Goal: Use online tool/utility: Utilize a website feature to perform a specific function

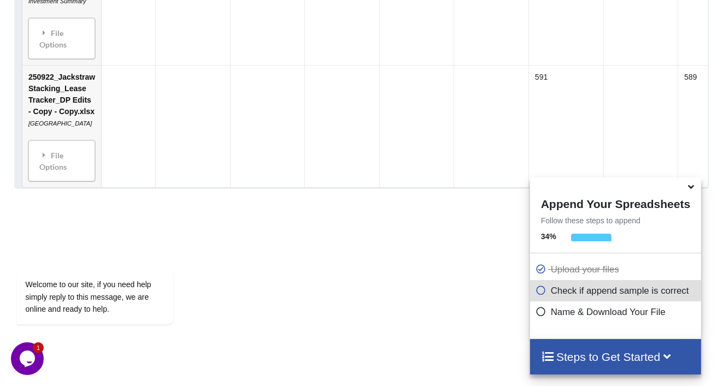
scroll to position [820, 0]
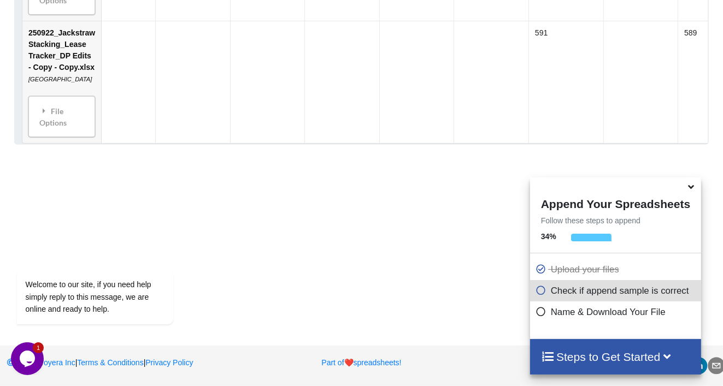
click at [692, 185] on icon at bounding box center [690, 185] width 11 height 10
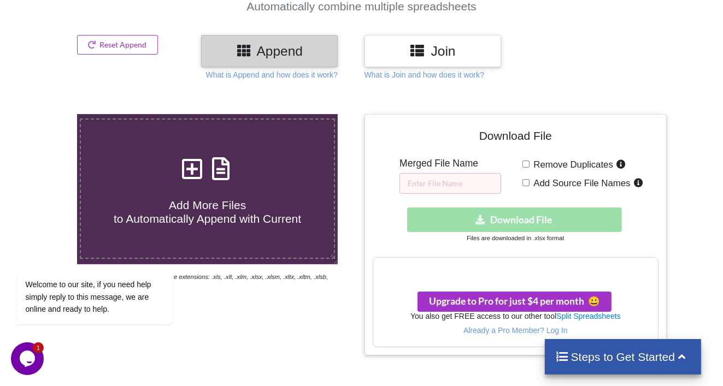
scroll to position [109, 0]
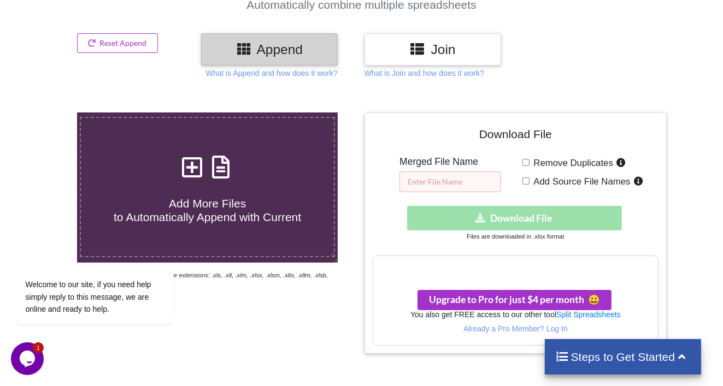
click at [448, 183] on input "text" at bounding box center [451, 182] width 102 height 21
type input "alskdjlk"
click at [505, 216] on div "Download hidden Download File" at bounding box center [516, 218] width 286 height 25
click at [466, 185] on input "alskdjlk" at bounding box center [451, 182] width 102 height 21
click at [457, 186] on input "alskdjlk" at bounding box center [451, 182] width 102 height 21
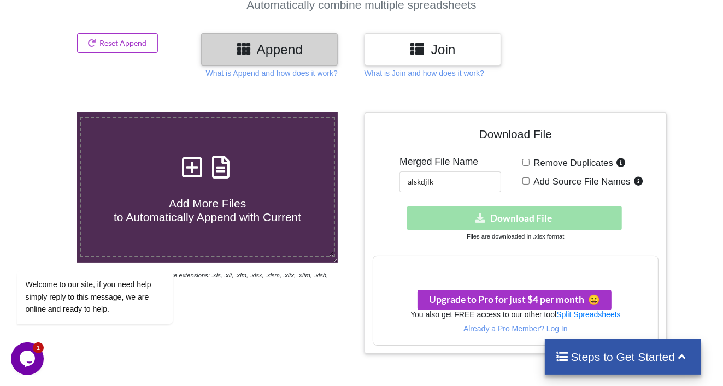
click at [503, 218] on div "Download hidden Download File" at bounding box center [516, 218] width 286 height 25
click at [516, 214] on div "Download hidden Download File" at bounding box center [516, 218] width 286 height 25
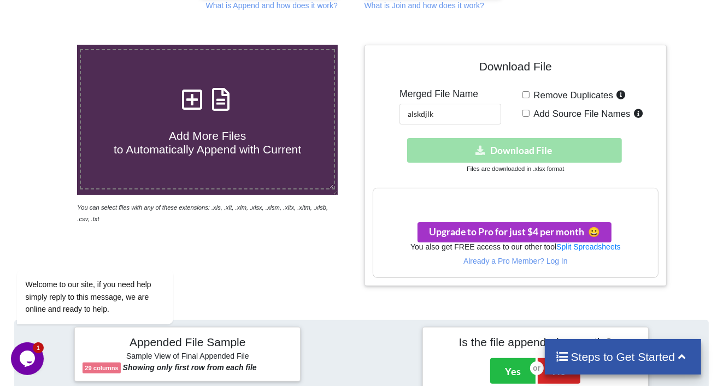
scroll to position [55, 0]
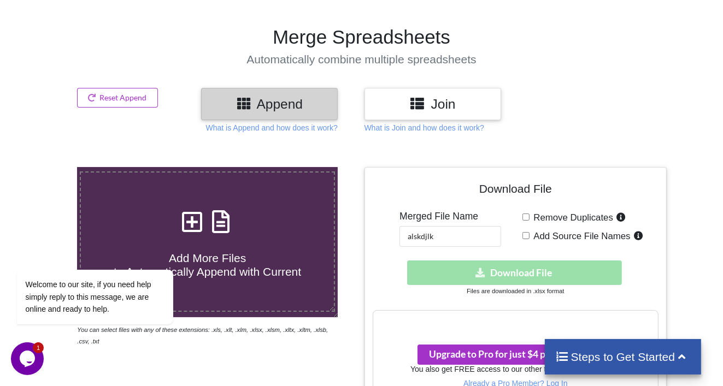
click at [428, 103] on h3 "Join" at bounding box center [433, 104] width 120 height 16
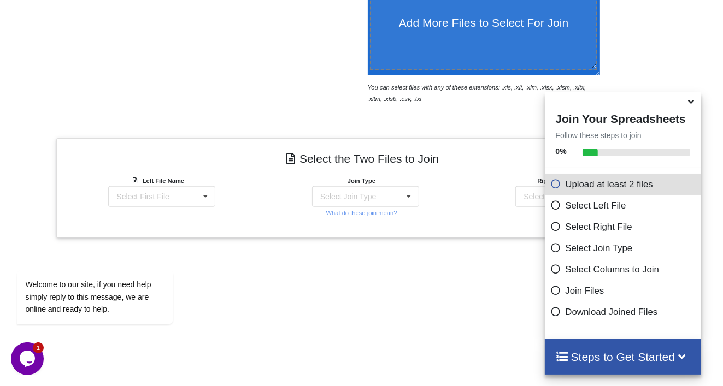
scroll to position [166, 0]
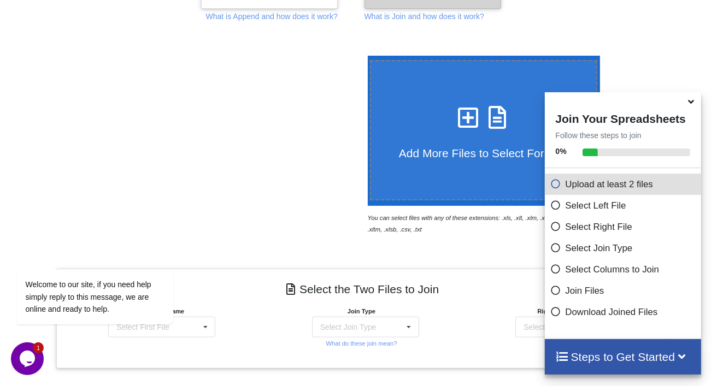
click at [689, 105] on icon at bounding box center [690, 100] width 11 height 10
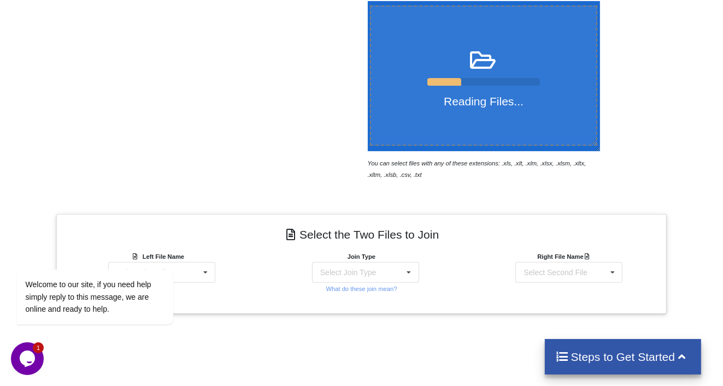
scroll to position [112, 0]
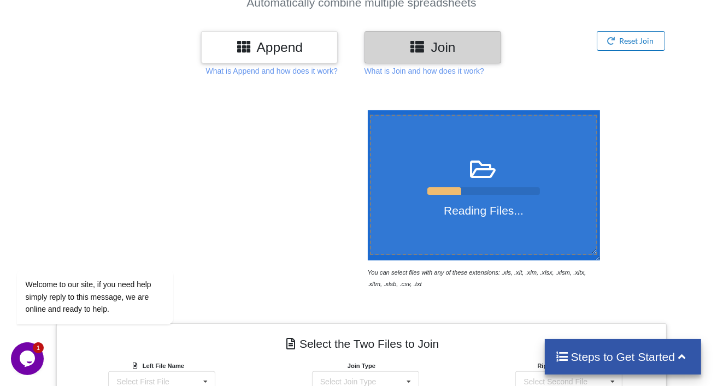
click at [639, 42] on button "Reset Join" at bounding box center [631, 41] width 68 height 20
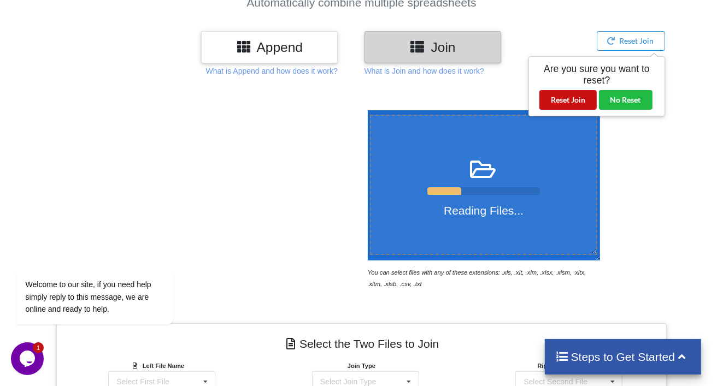
click at [580, 100] on button "Reset Join" at bounding box center [567, 100] width 57 height 20
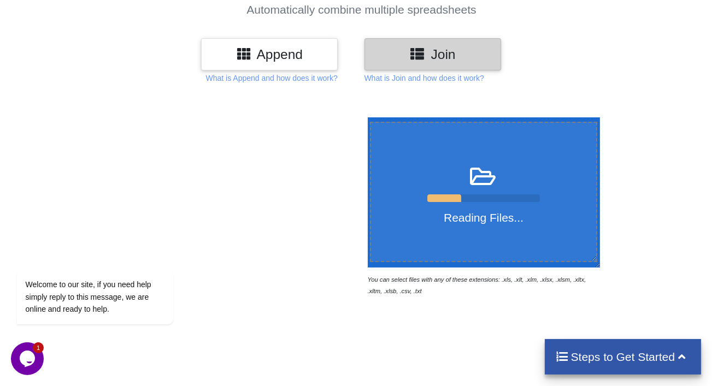
scroll to position [57, 0]
